Goal: Task Accomplishment & Management: Complete application form

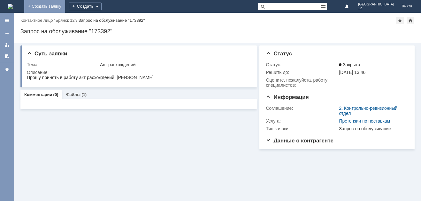
click at [65, 8] on link "+ Создать заявку" at bounding box center [44, 6] width 41 height 13
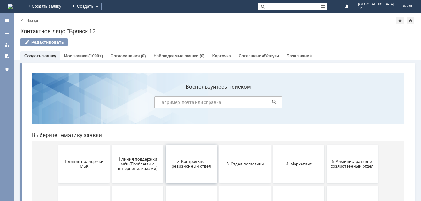
click at [196, 164] on span "2. Контрольно-ревизионный отдел" at bounding box center [191, 164] width 47 height 10
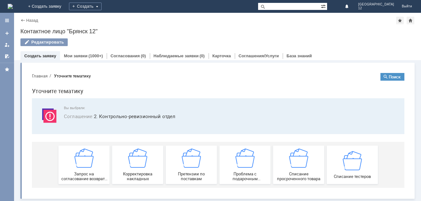
click at [196, 164] on img at bounding box center [191, 157] width 19 height 19
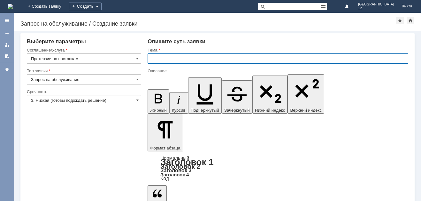
click at [160, 57] on input "text" at bounding box center [278, 58] width 261 height 10
click at [158, 59] on input "АктРас" at bounding box center [278, 58] width 261 height 10
click at [167, 57] on input "Акт рас" at bounding box center [278, 58] width 261 height 10
type input "Акт расхождений №2659 от [DATE]."
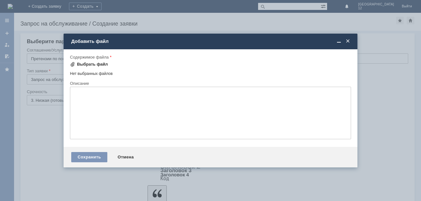
click at [93, 66] on div "Выбрать файл" at bounding box center [92, 64] width 31 height 5
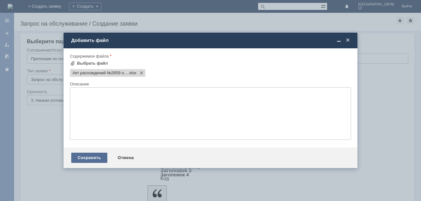
click at [86, 156] on div "Сохранить" at bounding box center [89, 157] width 36 height 10
